Goal: Check status: Verify the current state of an ongoing process or item

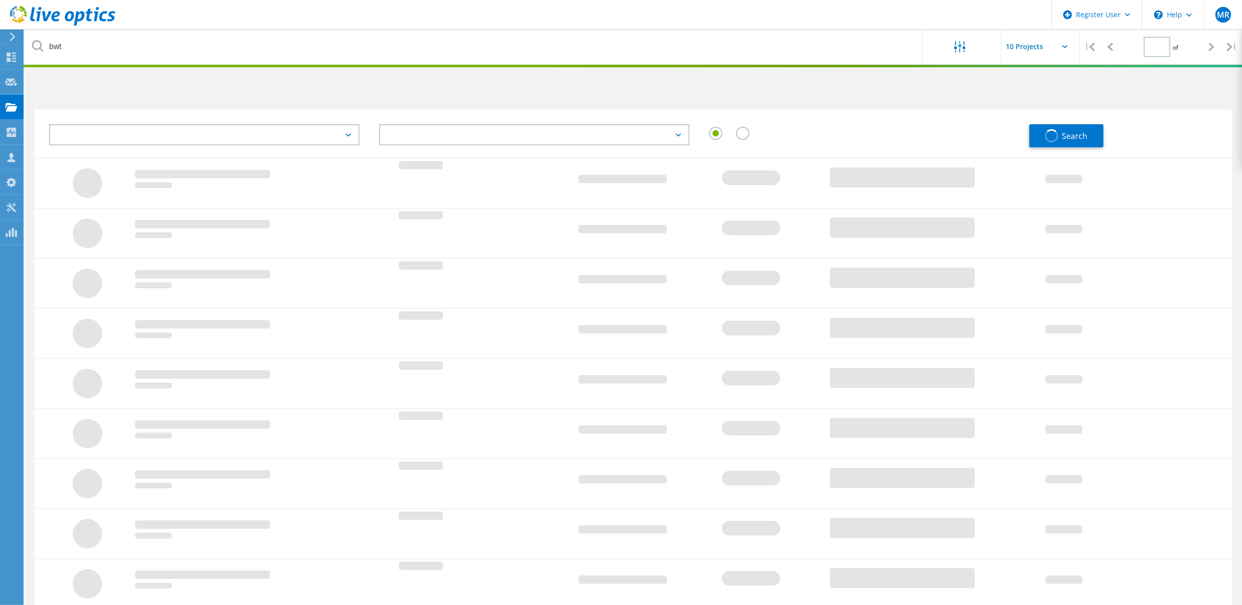
type input "1"
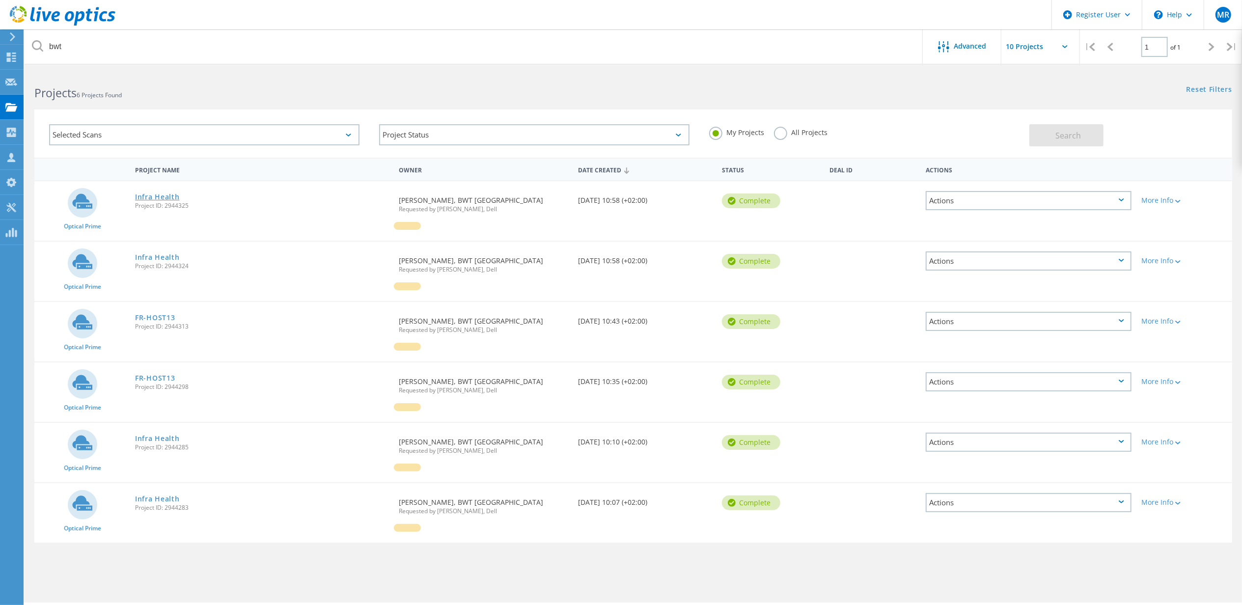
click at [162, 195] on link "Infra Health" at bounding box center [157, 196] width 44 height 7
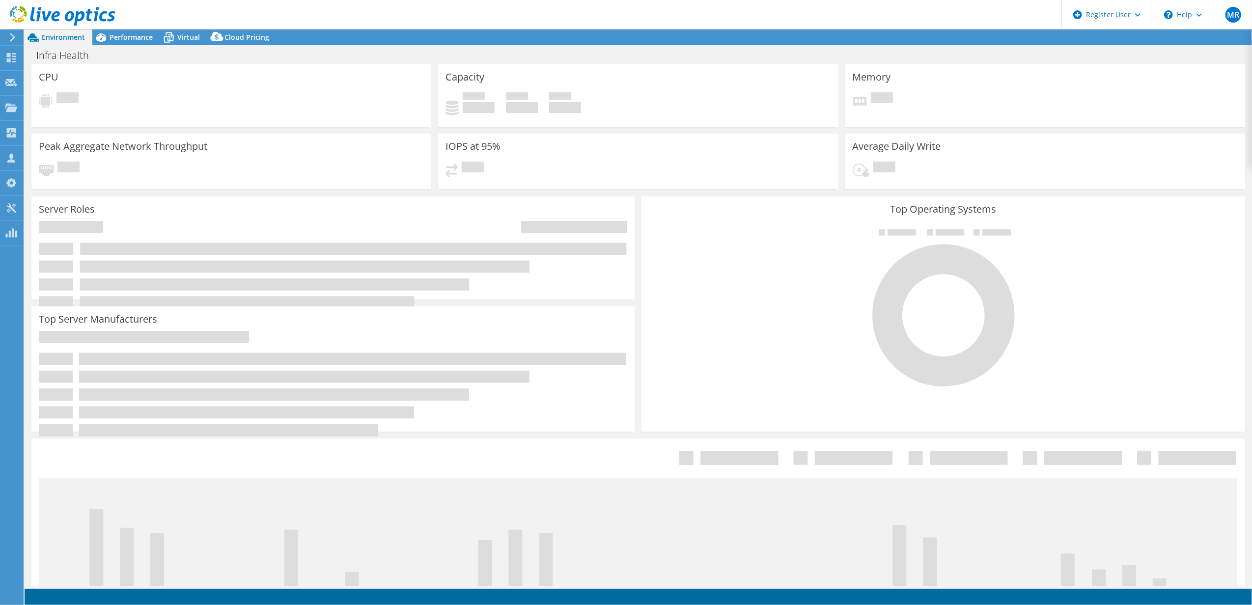
select select "USD"
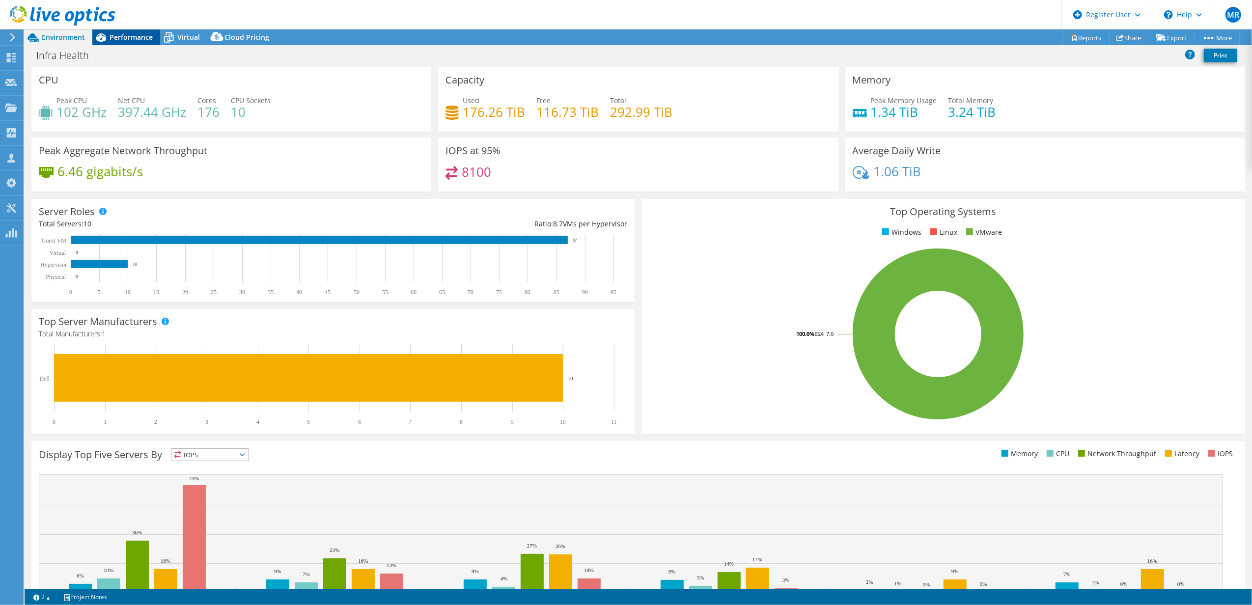
click at [135, 36] on span "Performance" at bounding box center [130, 36] width 43 height 9
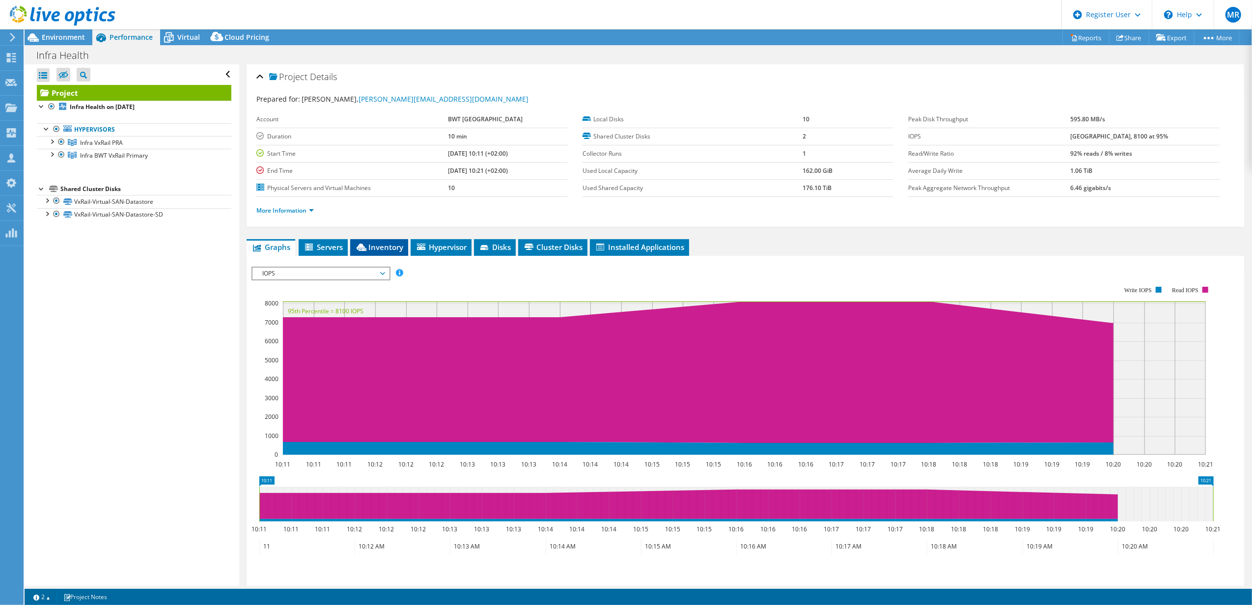
click at [388, 246] on span "Inventory" at bounding box center [379, 247] width 48 height 10
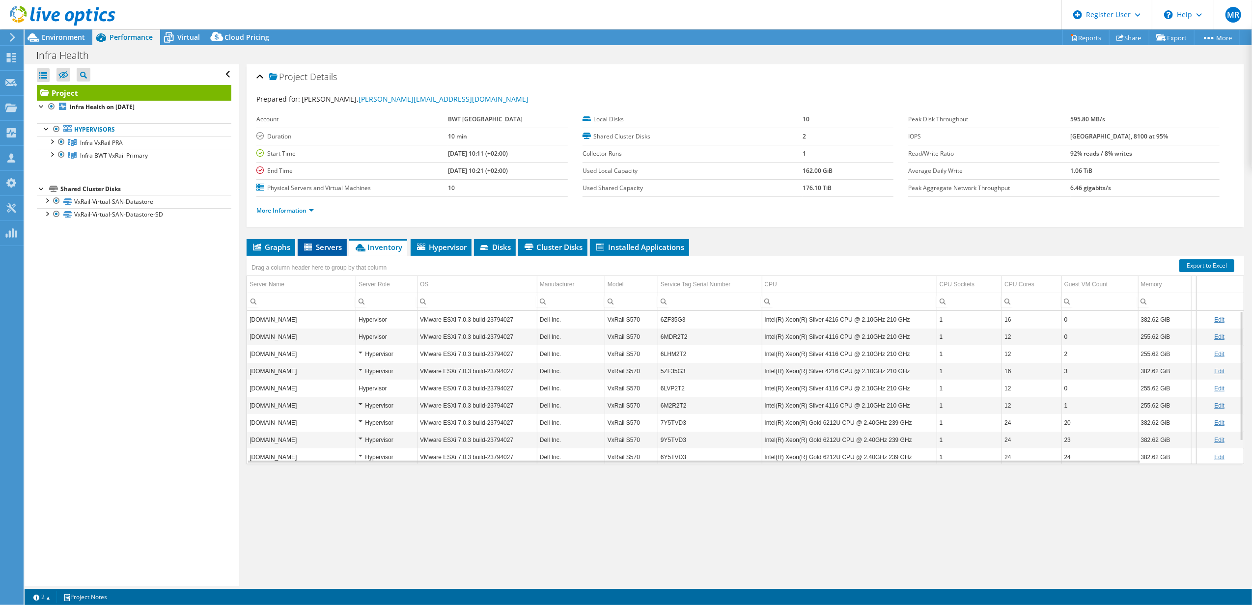
click at [328, 246] on span "Servers" at bounding box center [321, 247] width 39 height 10
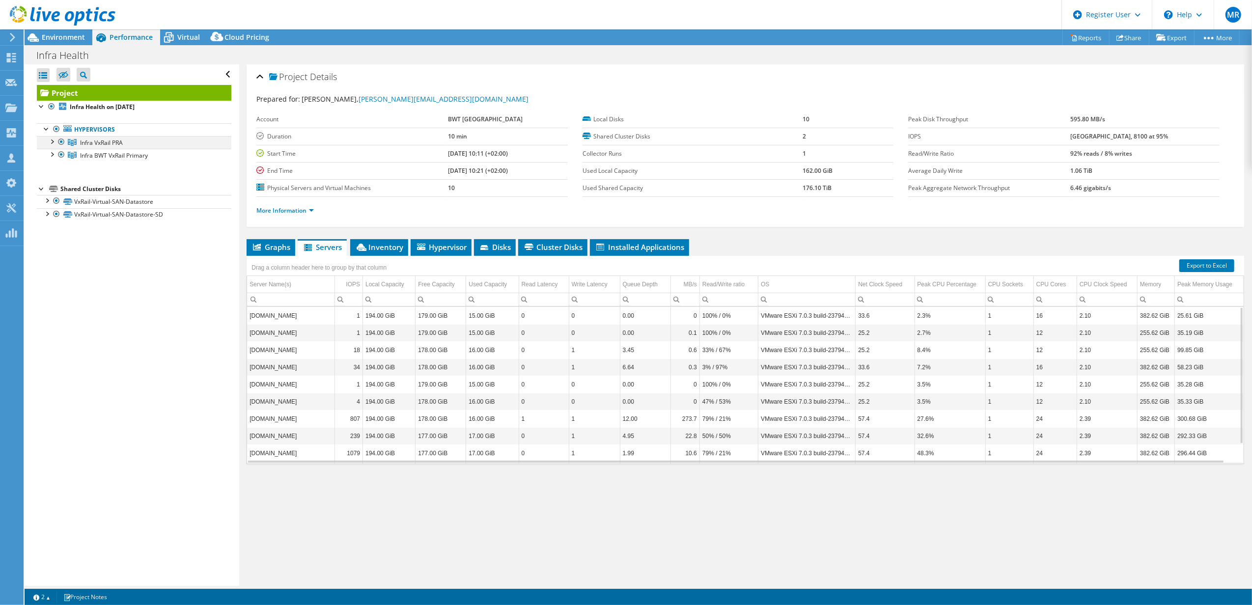
click at [52, 144] on div at bounding box center [52, 141] width 10 height 10
click at [52, 231] on div at bounding box center [52, 231] width 10 height 10
